Goal: Navigation & Orientation: Find specific page/section

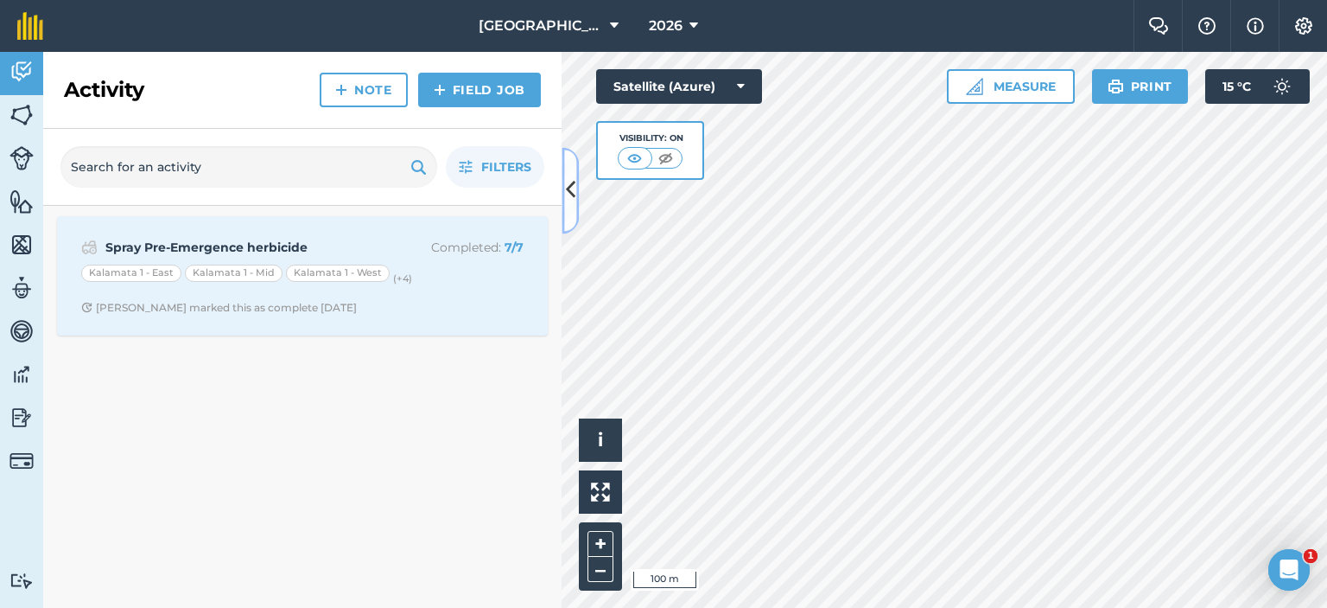
click at [574, 192] on icon at bounding box center [571, 190] width 10 height 30
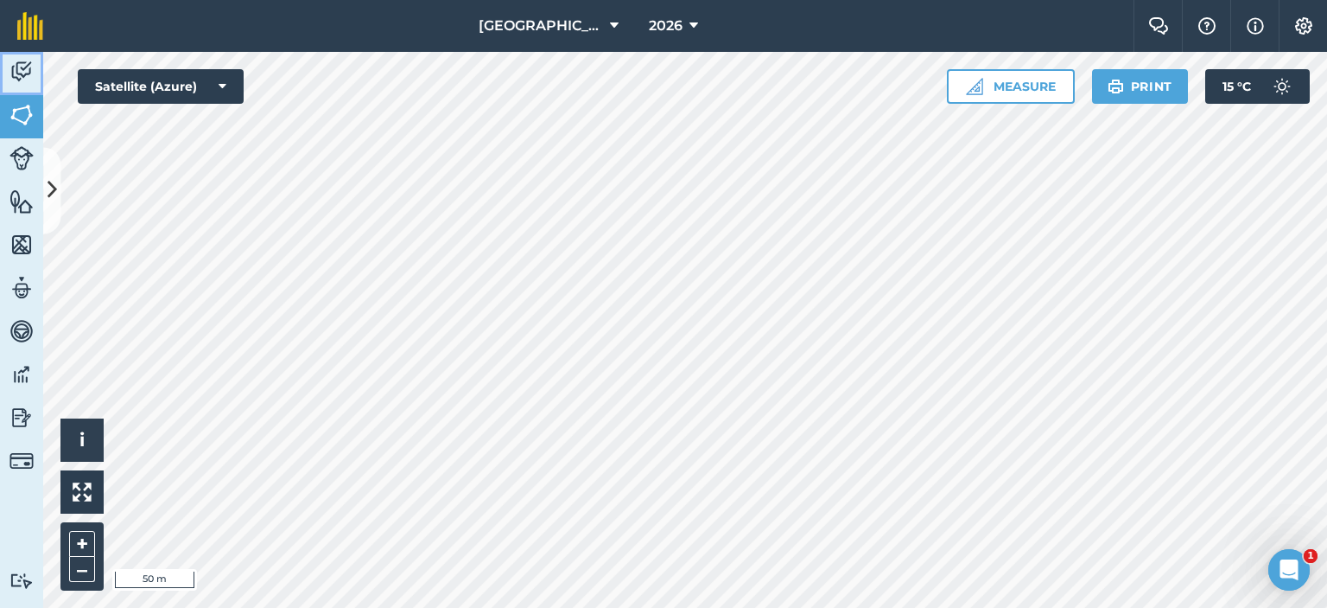
click at [23, 63] on img at bounding box center [22, 72] width 24 height 26
click at [22, 113] on img at bounding box center [22, 115] width 24 height 26
